Goal: Transaction & Acquisition: Purchase product/service

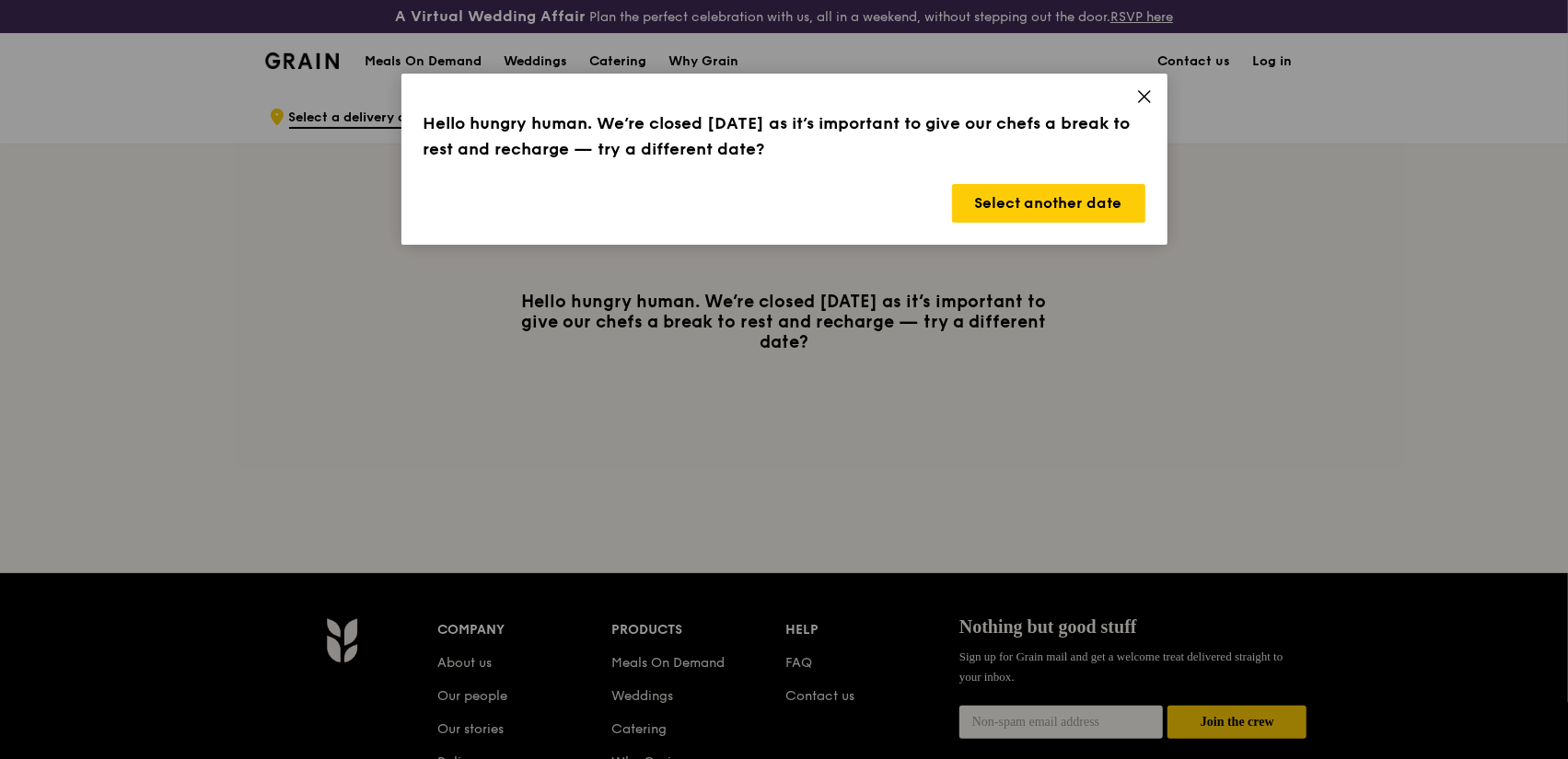
click at [1137, 100] on icon at bounding box center [1144, 96] width 16 height 16
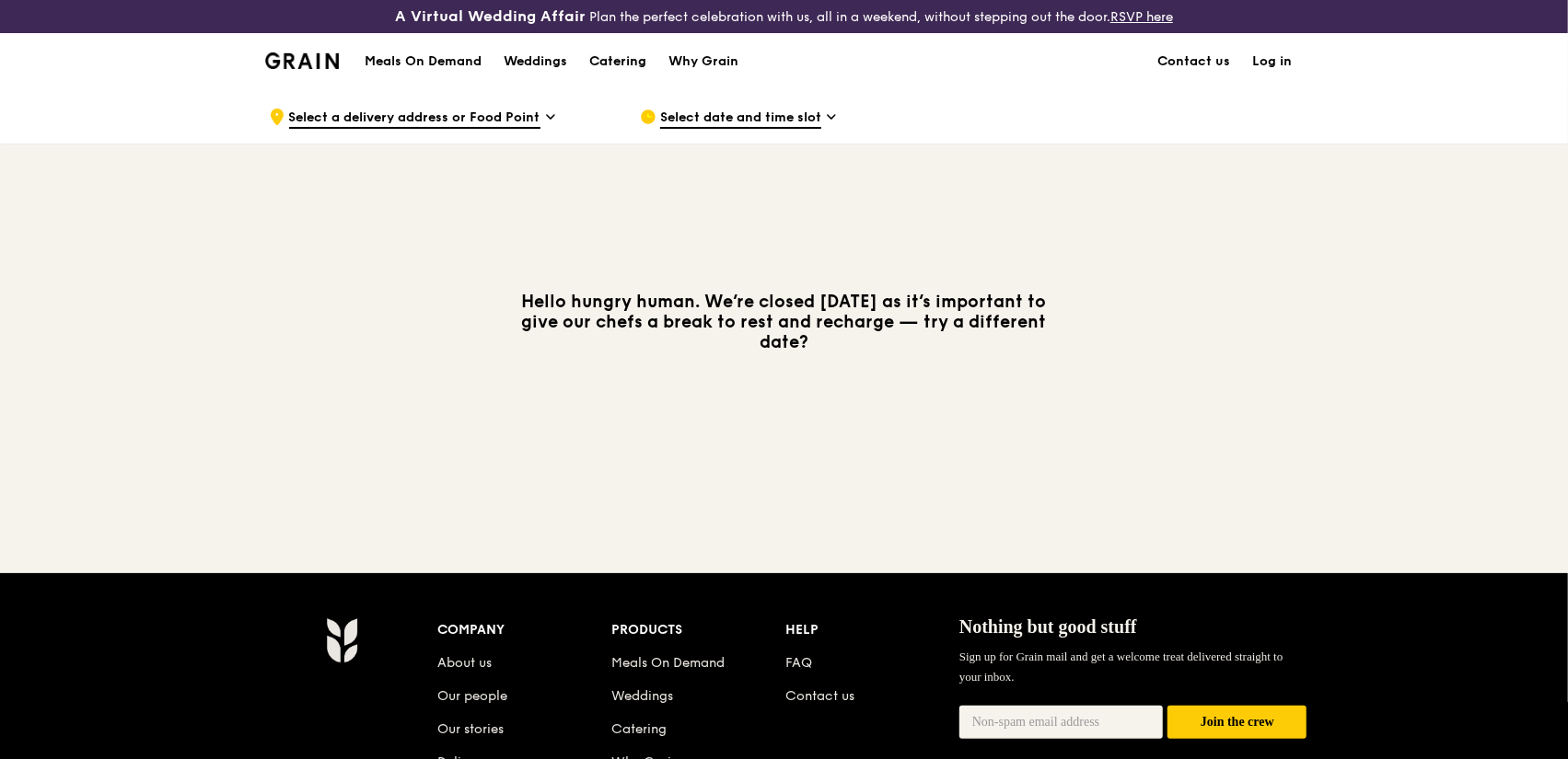
click at [621, 56] on div "Catering" at bounding box center [618, 61] width 57 height 55
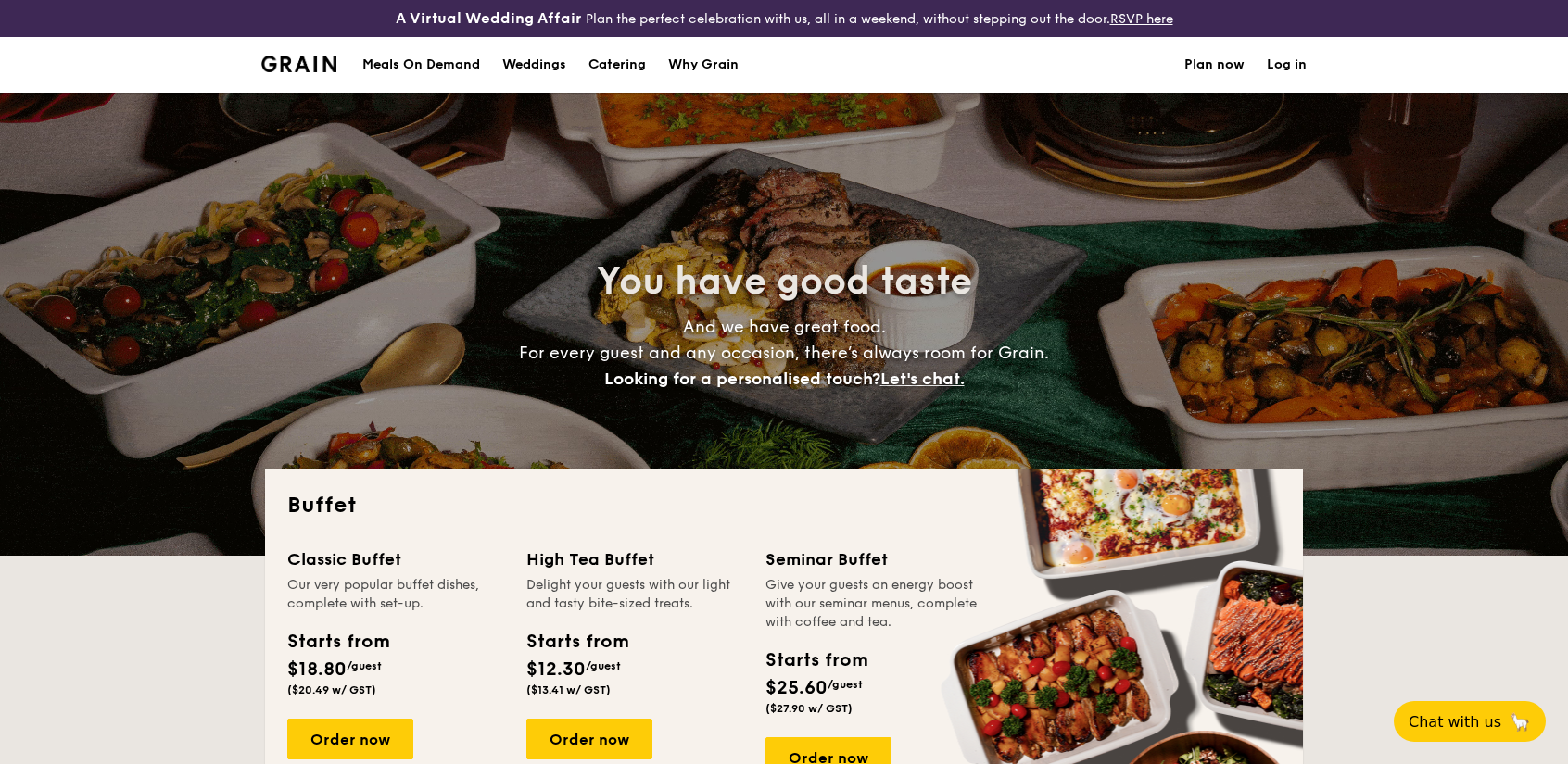
select select
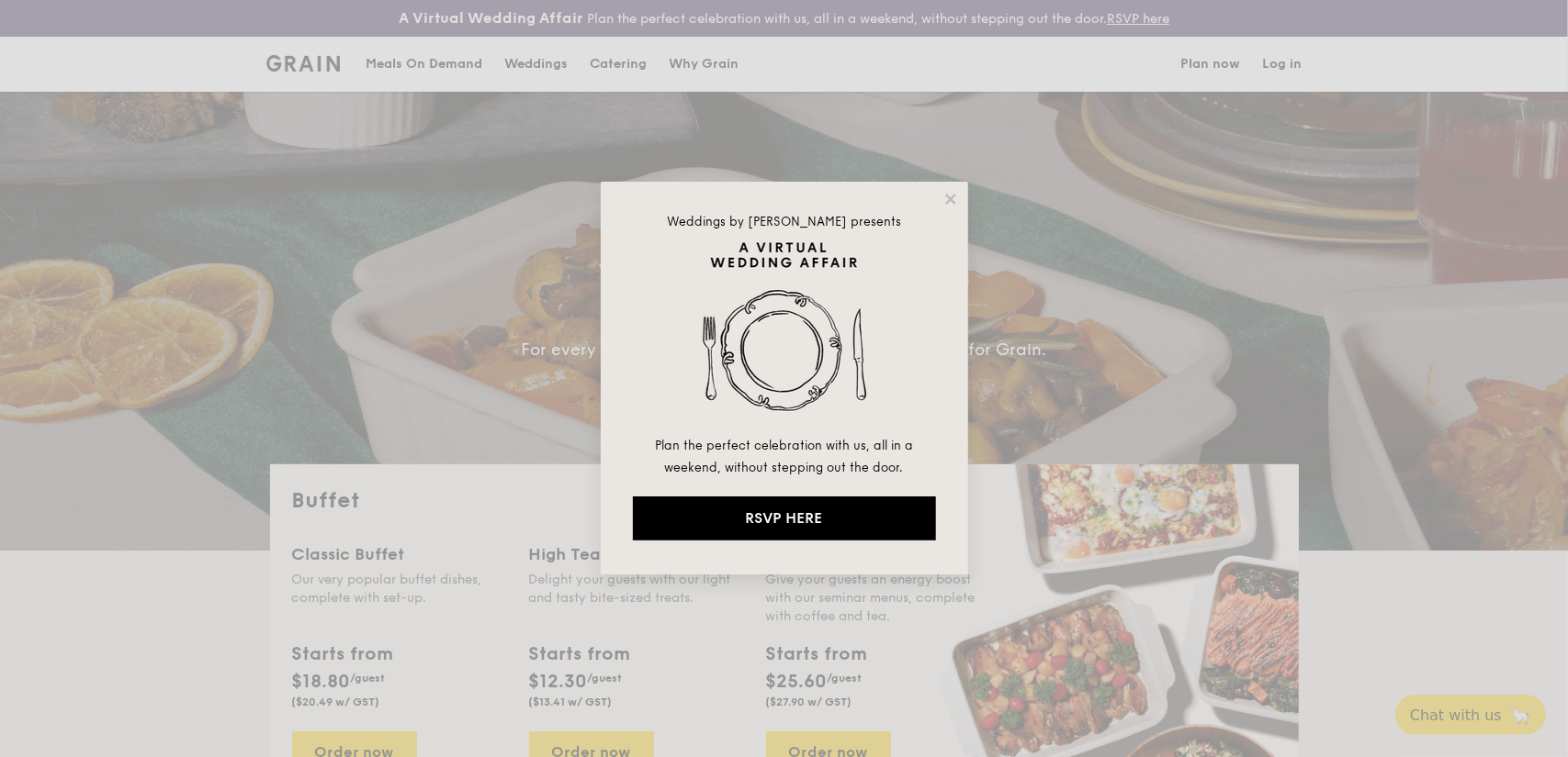
click at [947, 209] on div "Weddings by [PERSON_NAME] presents Plan the perfect celebration with us, all in…" at bounding box center [784, 378] width 368 height 393
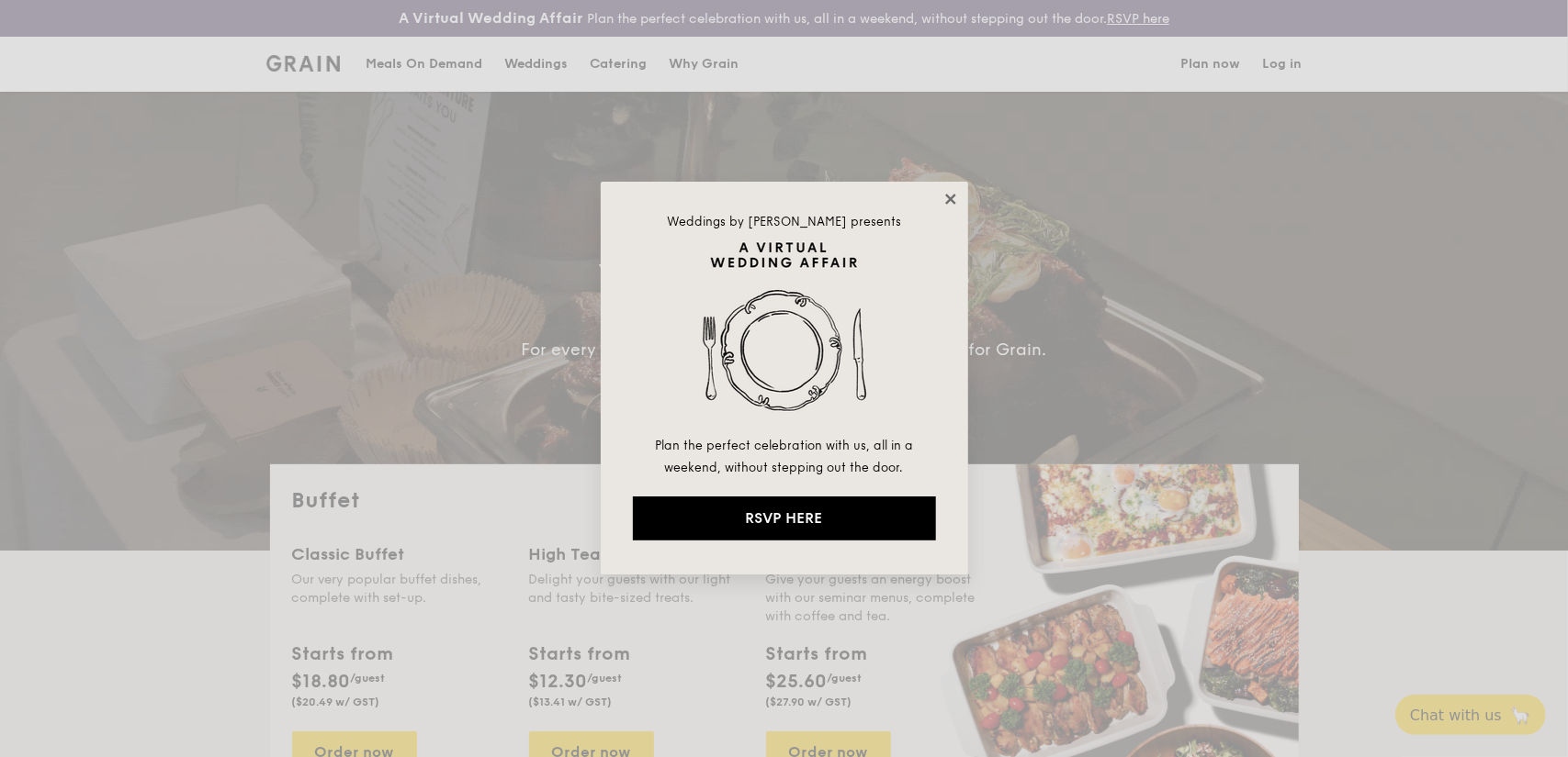
click at [948, 206] on icon at bounding box center [950, 198] width 16 height 16
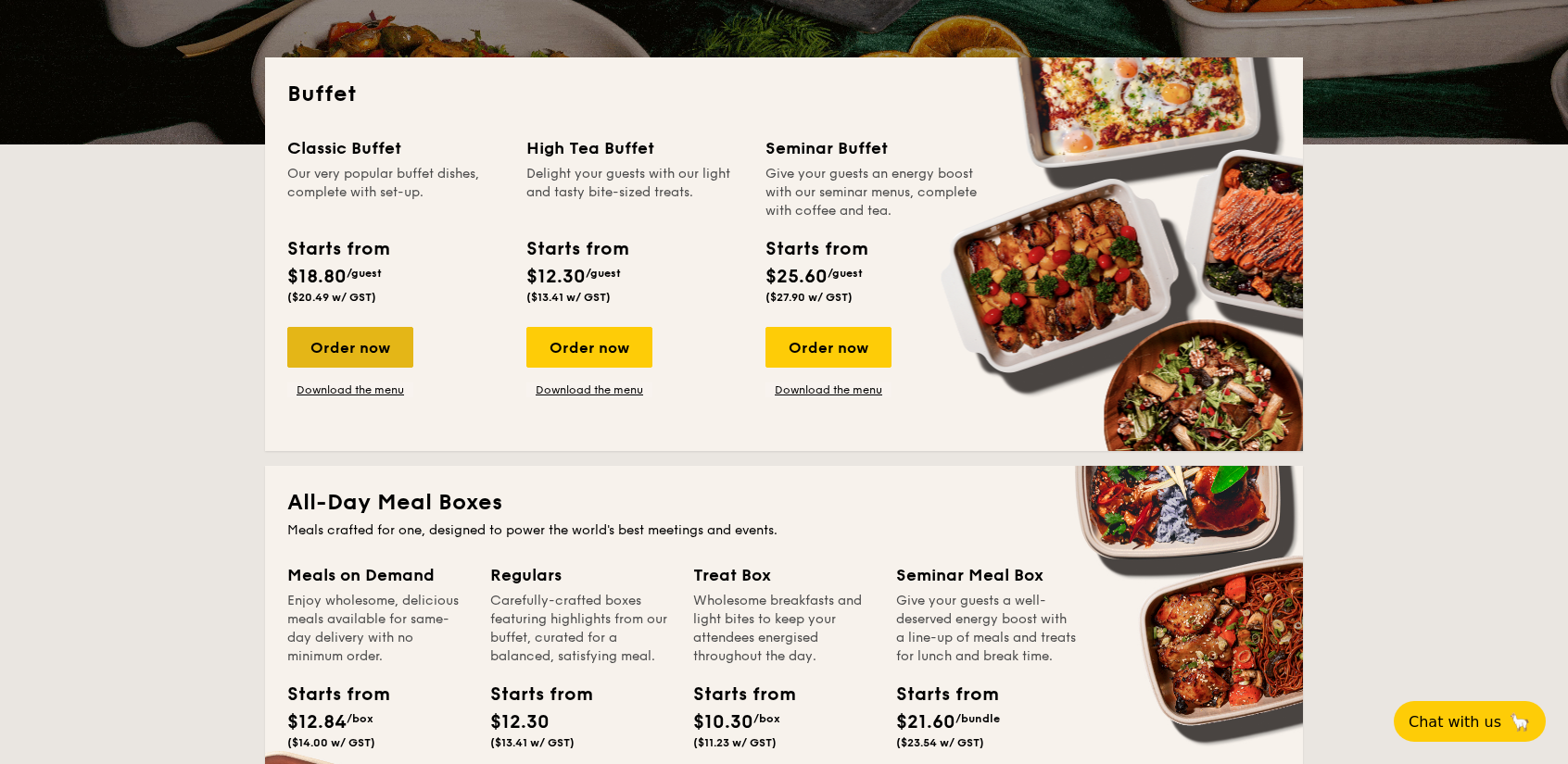
scroll to position [399, 0]
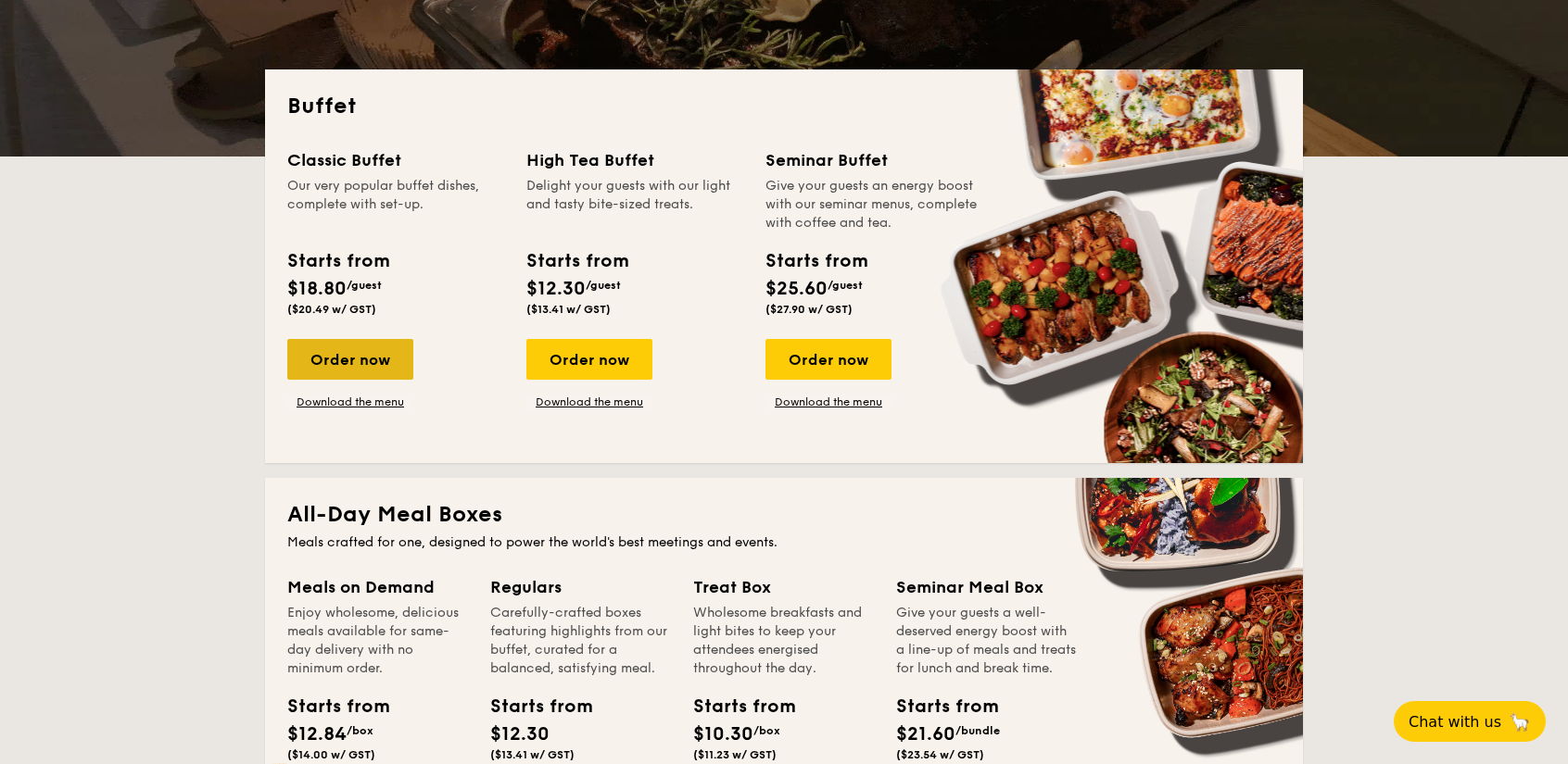
click at [343, 368] on div "Order now" at bounding box center [350, 359] width 126 height 41
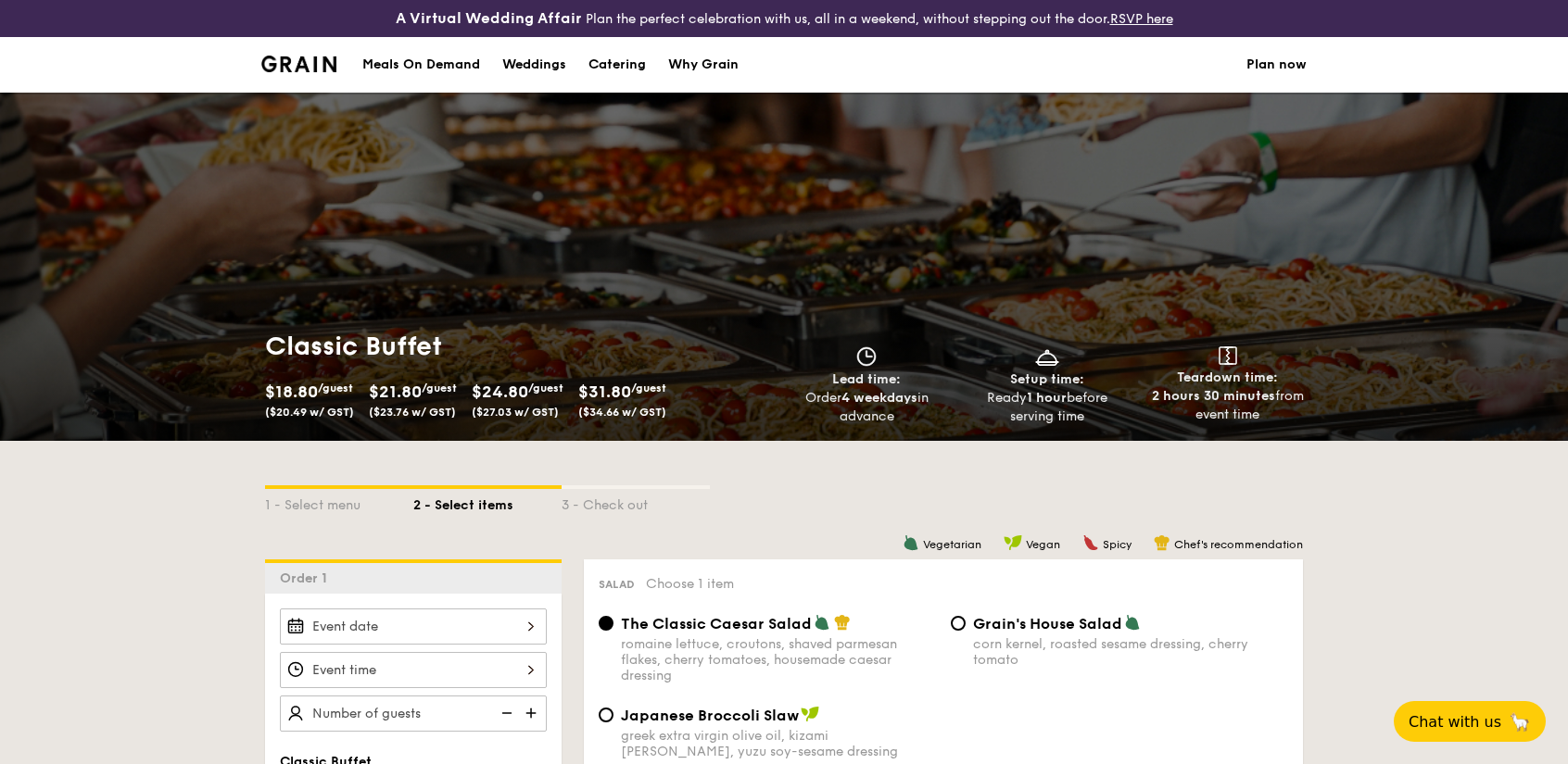
click at [627, 59] on div "Catering" at bounding box center [617, 64] width 58 height 56
select select
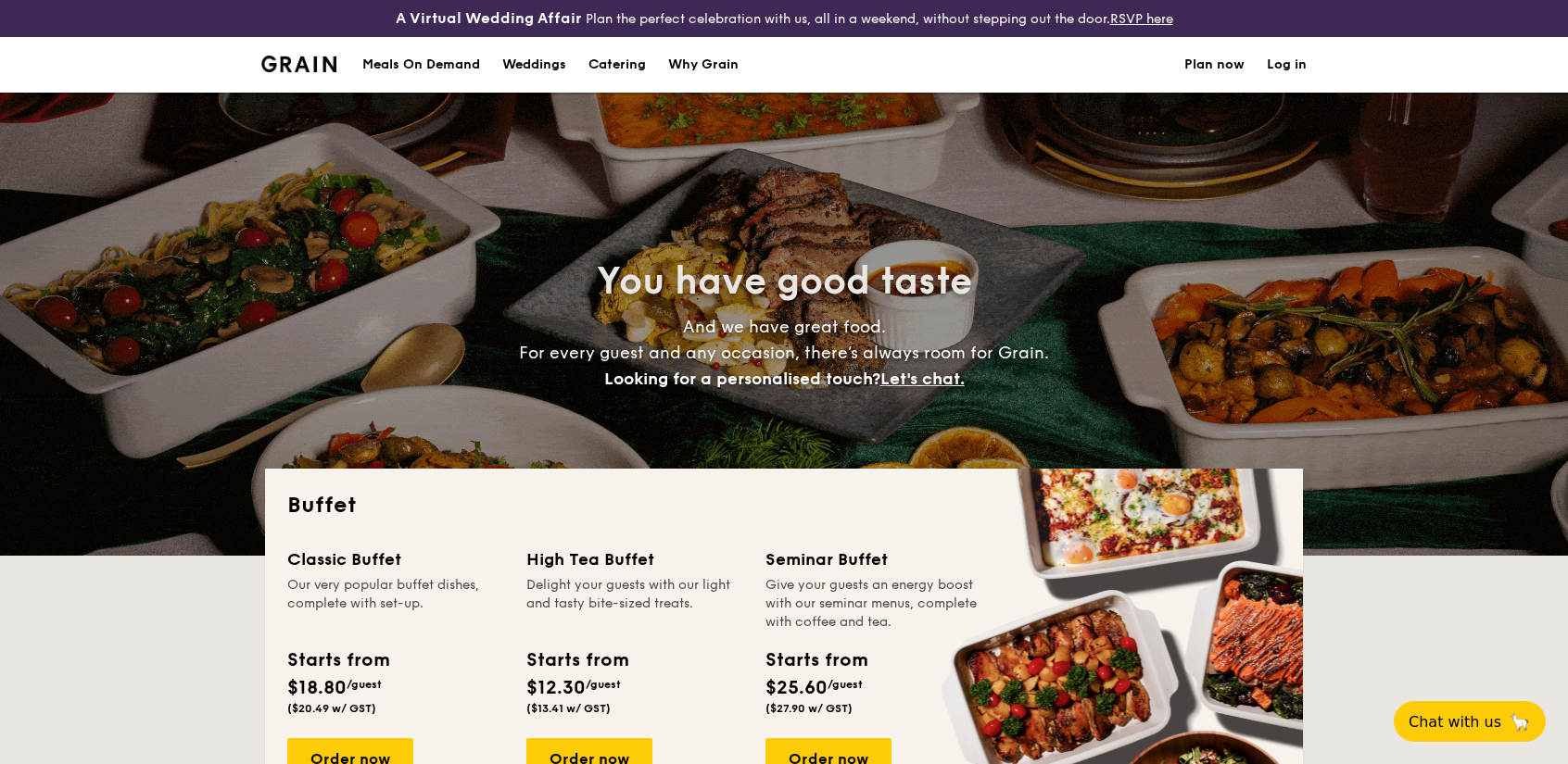
click at [516, 66] on div "Weddings" at bounding box center [535, 64] width 64 height 56
